Goal: Task Accomplishment & Management: Manage account settings

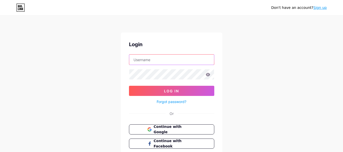
type input "[EMAIL_ADDRESS][DOMAIN_NAME]"
click at [209, 74] on icon at bounding box center [207, 74] width 4 height 3
click at [206, 75] on icon at bounding box center [207, 74] width 4 height 3
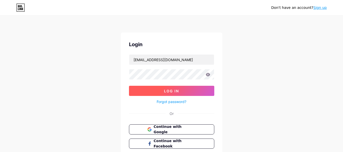
click at [162, 93] on button "Log In" at bounding box center [171, 91] width 85 height 10
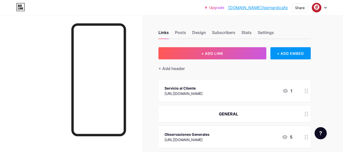
click at [202, 92] on div "[URL][DOMAIN_NAME]" at bounding box center [183, 93] width 38 height 5
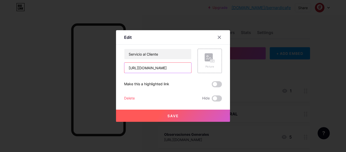
click at [160, 68] on input "[URL][DOMAIN_NAME]" at bounding box center [158, 68] width 67 height 10
paste input "[URL][DOMAIN_NAME]"
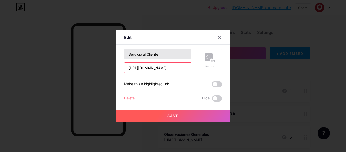
scroll to position [0, 6]
type input "[URL][DOMAIN_NAME]"
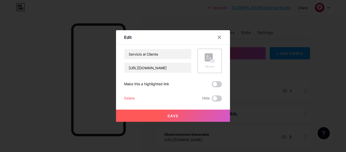
click at [179, 114] on button "Save" at bounding box center [173, 116] width 114 height 12
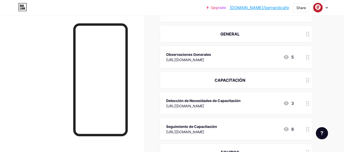
scroll to position [80, 0]
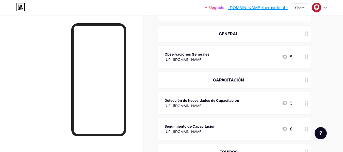
click at [238, 55] on div "Observaciones Generales [URL][DOMAIN_NAME] 5" at bounding box center [228, 57] width 128 height 12
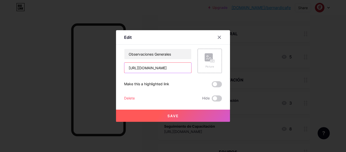
click at [154, 68] on input "[URL][DOMAIN_NAME]" at bounding box center [158, 68] width 67 height 10
paste input "[URL][DOMAIN_NAME]"
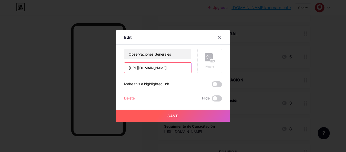
scroll to position [0, 8]
type input "[URL][DOMAIN_NAME]"
click at [192, 116] on button "Save" at bounding box center [173, 116] width 114 height 12
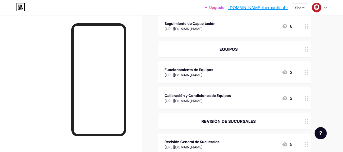
scroll to position [183, 0]
click at [306, 52] on div at bounding box center [306, 49] width 9 height 16
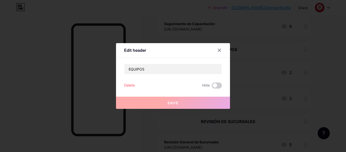
click at [126, 81] on div "EQUIPOS Delete Hide Save" at bounding box center [173, 76] width 98 height 25
click at [130, 85] on div "Delete" at bounding box center [129, 85] width 11 height 6
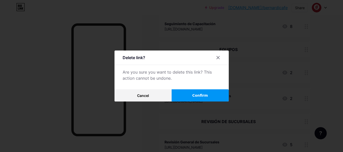
click at [213, 95] on button "Confirm" at bounding box center [199, 95] width 57 height 12
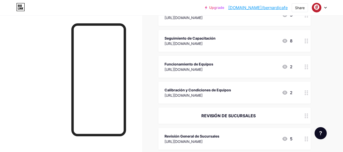
scroll to position [167, 0]
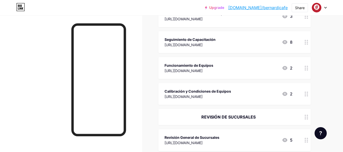
click at [306, 67] on icon at bounding box center [306, 68] width 4 height 5
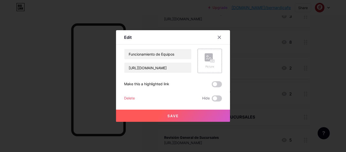
click at [131, 98] on div "Delete" at bounding box center [129, 98] width 11 height 6
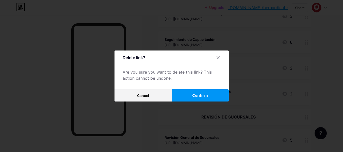
click at [199, 100] on button "Confirm" at bounding box center [199, 95] width 57 height 12
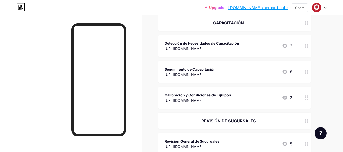
scroll to position [136, 0]
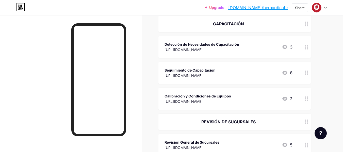
click at [306, 100] on icon at bounding box center [306, 98] width 4 height 5
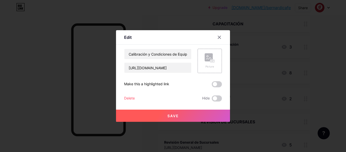
click at [129, 101] on div "Delete" at bounding box center [129, 98] width 11 height 6
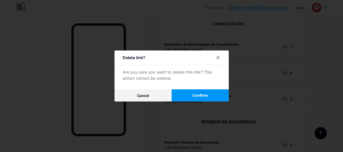
click at [202, 97] on span "Confirm" at bounding box center [200, 95] width 16 height 5
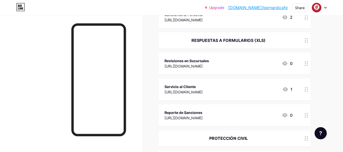
scroll to position [308, 0]
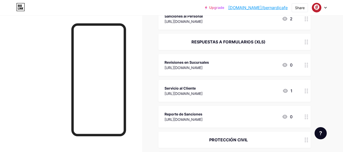
click at [307, 67] on circle at bounding box center [306, 66] width 1 height 1
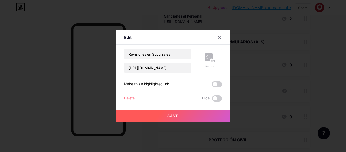
click at [128, 99] on div "Delete" at bounding box center [129, 98] width 11 height 6
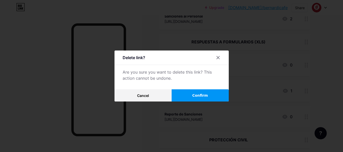
click at [202, 94] on span "Confirm" at bounding box center [200, 95] width 16 height 5
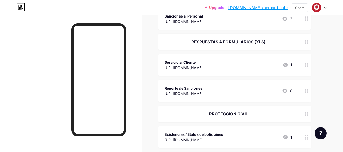
click at [306, 65] on icon at bounding box center [306, 65] width 4 height 5
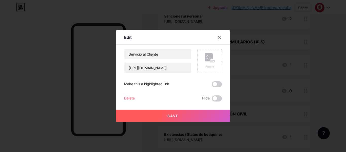
click at [127, 97] on div "Delete" at bounding box center [129, 98] width 11 height 6
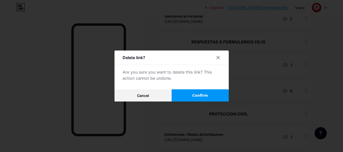
click at [207, 98] on button "Confirm" at bounding box center [199, 95] width 57 height 12
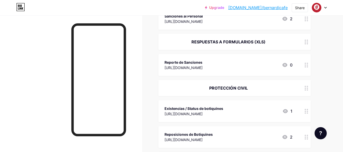
click at [305, 65] on icon at bounding box center [306, 65] width 4 height 5
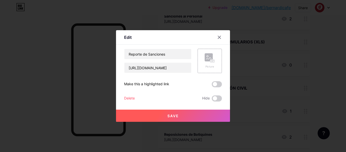
click at [132, 98] on div "Delete" at bounding box center [129, 98] width 11 height 6
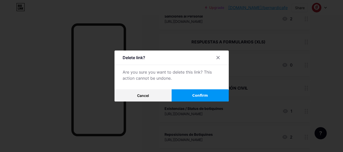
click at [215, 99] on button "Confirm" at bounding box center [199, 95] width 57 height 12
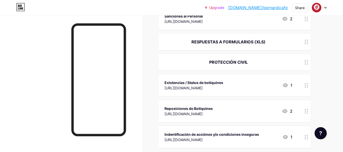
click at [307, 61] on icon at bounding box center [306, 62] width 4 height 5
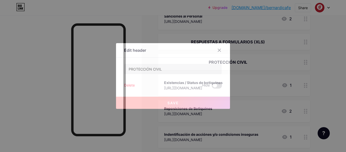
click at [126, 83] on div "Delete" at bounding box center [129, 85] width 11 height 6
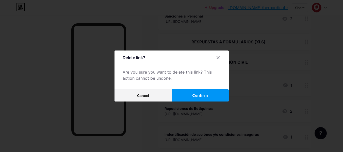
click at [202, 97] on span "Confirm" at bounding box center [200, 95] width 16 height 5
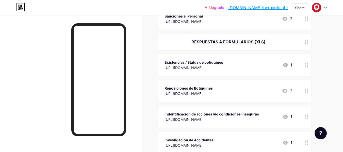
click at [307, 65] on icon at bounding box center [306, 65] width 4 height 5
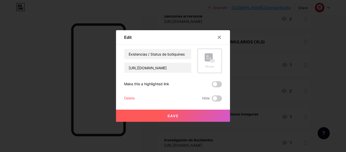
click at [124, 98] on div "Edit Content YouTube Play YouTube video without leaving your page. ADD Vimeo Pl…" at bounding box center [173, 76] width 114 height 92
click at [131, 98] on div "Delete" at bounding box center [129, 98] width 11 height 6
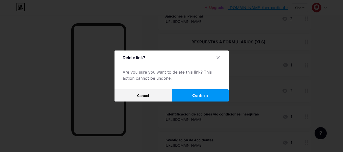
click at [195, 96] on span "Confirm" at bounding box center [200, 95] width 16 height 5
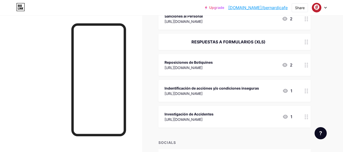
click at [305, 64] on circle at bounding box center [304, 64] width 1 height 1
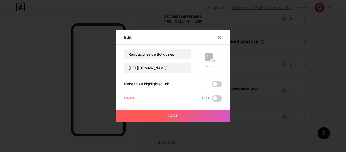
click at [128, 96] on div "Delete" at bounding box center [129, 98] width 11 height 6
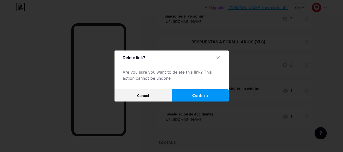
click at [203, 94] on span "Confirm" at bounding box center [200, 95] width 16 height 5
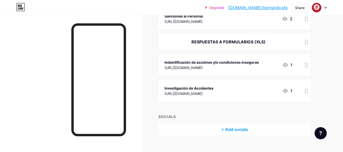
click at [306, 63] on icon at bounding box center [306, 65] width 4 height 5
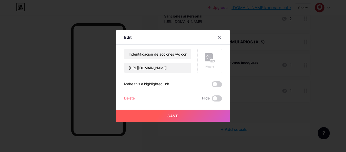
click at [126, 97] on div "Delete" at bounding box center [129, 98] width 11 height 6
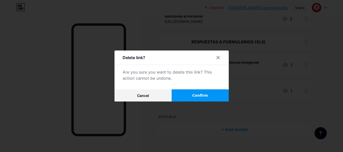
click at [199, 99] on button "Confirm" at bounding box center [199, 95] width 57 height 12
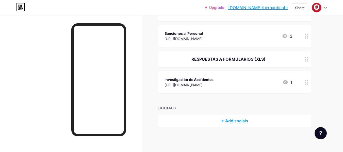
click at [306, 80] on icon at bounding box center [306, 82] width 4 height 5
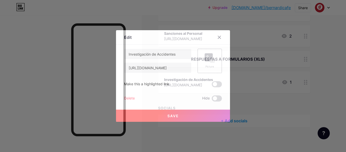
click at [133, 97] on div "Delete" at bounding box center [129, 98] width 11 height 6
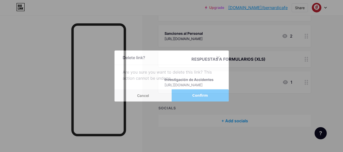
click at [203, 96] on span "Confirm" at bounding box center [200, 95] width 16 height 5
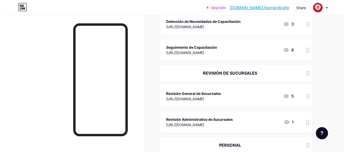
scroll to position [161, 0]
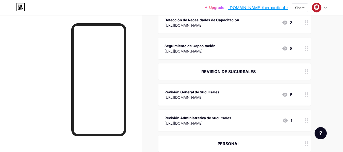
click at [237, 91] on div "Revisión General de Sucursales [URL][DOMAIN_NAME] 5" at bounding box center [228, 95] width 128 height 12
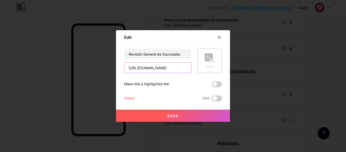
click at [148, 66] on input "[URL][DOMAIN_NAME]" at bounding box center [158, 68] width 67 height 10
paste input "[URL][DOMAIN_NAME]"
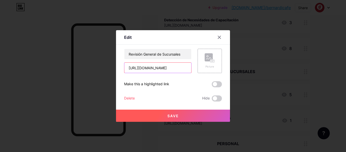
scroll to position [0, 153]
type input "[URL][DOMAIN_NAME]"
click at [182, 117] on button "Save" at bounding box center [173, 116] width 114 height 12
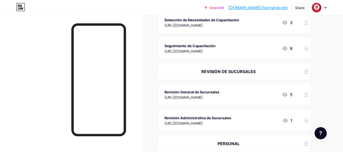
click at [219, 123] on div "[URL][DOMAIN_NAME]" at bounding box center [197, 122] width 67 height 5
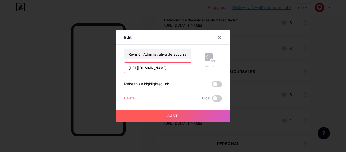
click at [151, 68] on input "[URL][DOMAIN_NAME]" at bounding box center [158, 68] width 67 height 10
paste input "[URL][DOMAIN_NAME]"
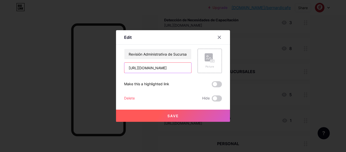
scroll to position [0, 9]
type input "[URL][DOMAIN_NAME]"
click at [180, 116] on button "Save" at bounding box center [173, 116] width 114 height 12
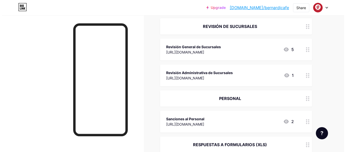
scroll to position [265, 0]
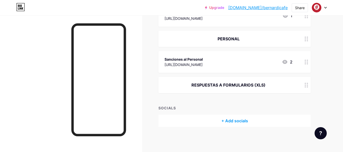
click at [201, 66] on div "[URL][DOMAIN_NAME]" at bounding box center [183, 64] width 38 height 5
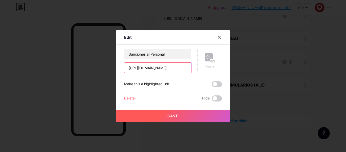
click at [159, 68] on input "[URL][DOMAIN_NAME]" at bounding box center [158, 68] width 67 height 10
paste input "[URL][DOMAIN_NAME]"
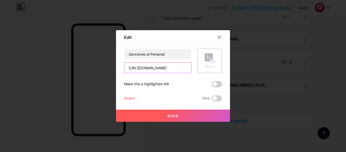
type input "[URL][DOMAIN_NAME]"
click at [186, 116] on button "Save" at bounding box center [173, 116] width 114 height 12
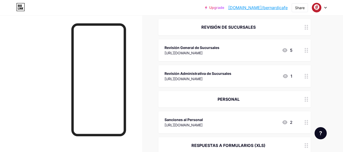
scroll to position [204, 0]
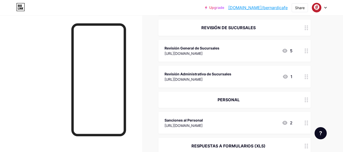
click at [247, 124] on div "Sanciones al Personal [URL][DOMAIN_NAME] 2" at bounding box center [228, 123] width 128 height 12
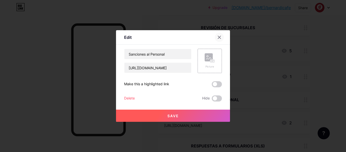
click at [216, 36] on div at bounding box center [219, 37] width 9 height 9
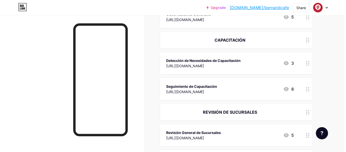
scroll to position [120, 0]
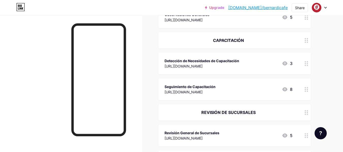
click at [228, 64] on div "[URL][DOMAIN_NAME]" at bounding box center [201, 65] width 75 height 5
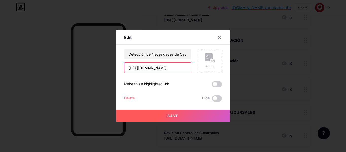
click at [156, 70] on input "[URL][DOMAIN_NAME]" at bounding box center [158, 68] width 67 height 10
click at [157, 68] on input "text" at bounding box center [158, 68] width 67 height 10
paste input "[URL][DOMAIN_NAME]"
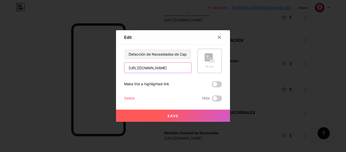
scroll to position [0, 10]
type input "[URL][DOMAIN_NAME]"
click at [167, 114] on button "Save" at bounding box center [173, 116] width 114 height 12
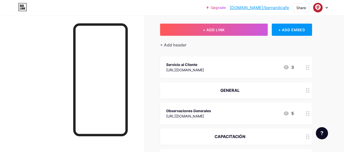
scroll to position [0, 0]
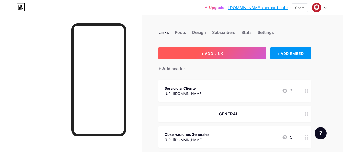
click at [228, 51] on button "+ ADD LINK" at bounding box center [212, 53] width 108 height 12
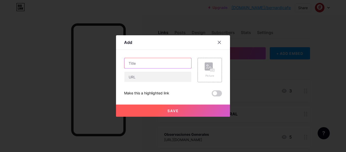
click at [161, 66] on input "text" at bounding box center [158, 63] width 67 height 10
type input "Respuestas Matriz de Operaciones"
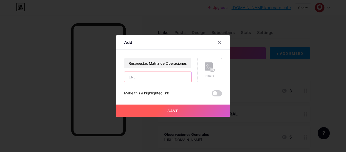
click at [152, 79] on input "text" at bounding box center [158, 77] width 67 height 10
paste input "[URL][DOMAIN_NAME]"
type input "[URL][DOMAIN_NAME]"
click at [180, 111] on button "Save" at bounding box center [173, 110] width 114 height 12
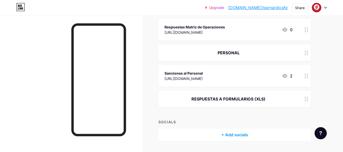
scroll to position [274, 0]
